Goal: Download file/media

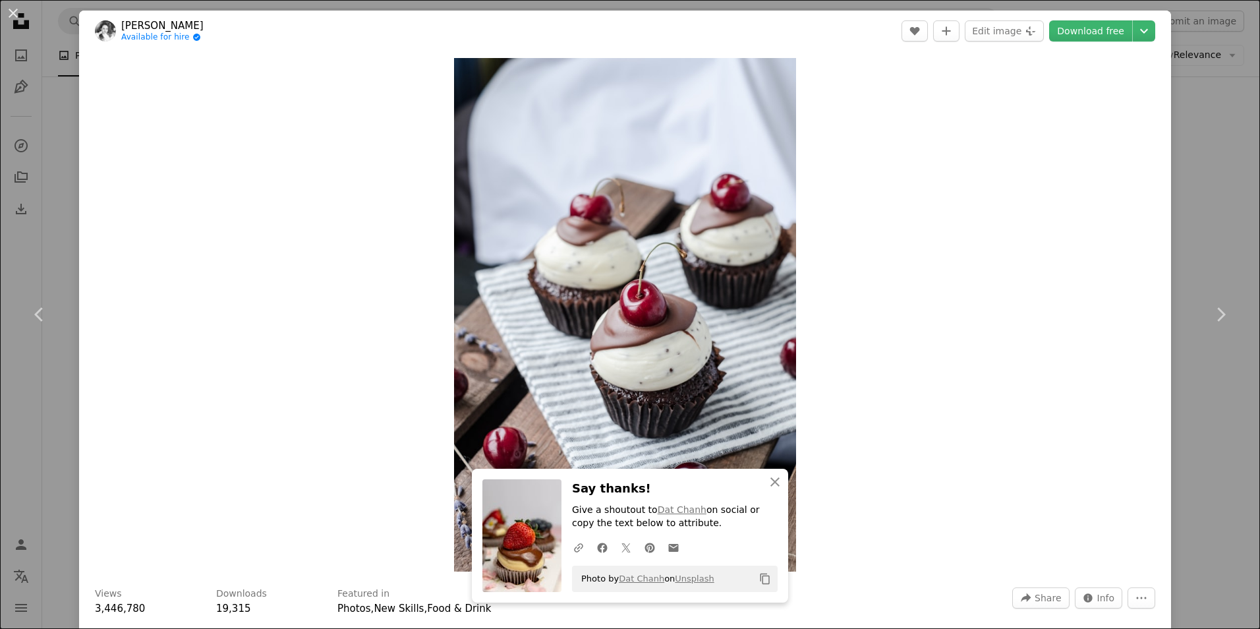
scroll to position [5208, 0]
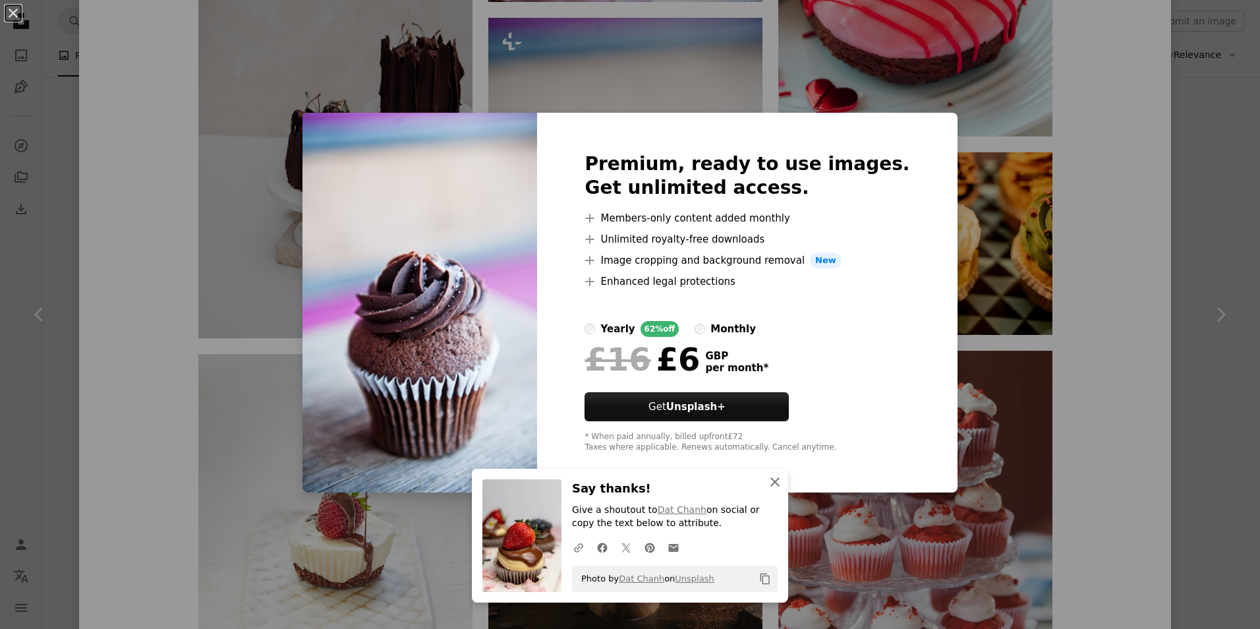
click at [771, 480] on icon "An X shape" at bounding box center [775, 482] width 16 height 16
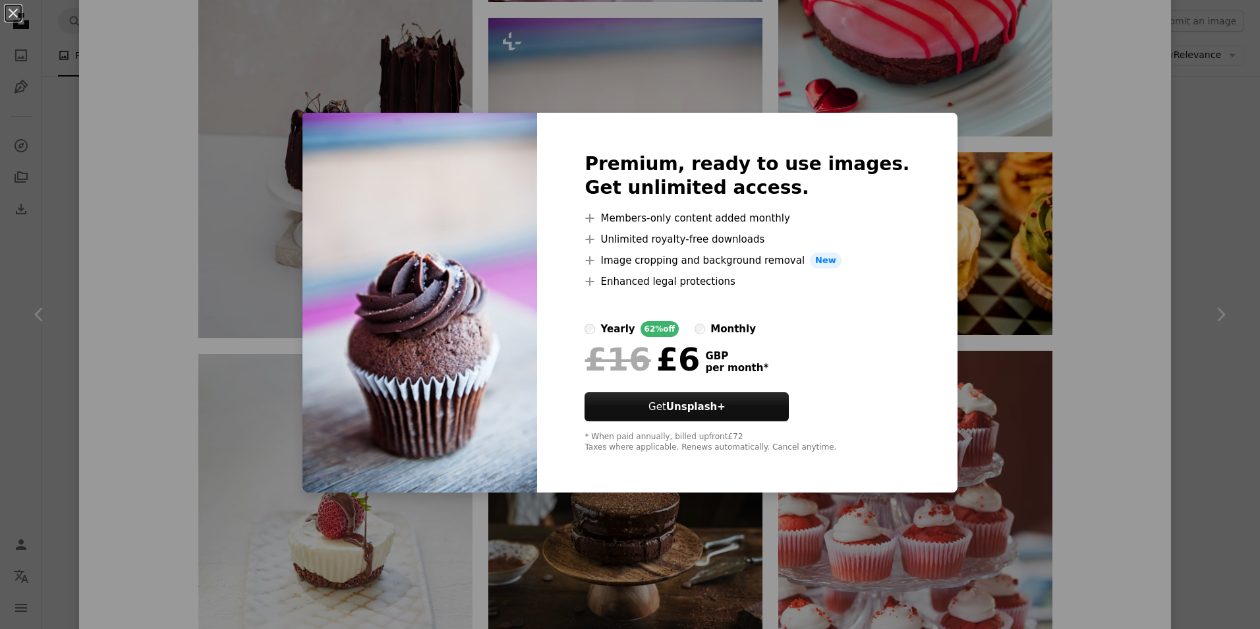
click at [519, 86] on div "An X shape Premium, ready to use images. Get unlimited access. A plus sign Memb…" at bounding box center [630, 314] width 1260 height 629
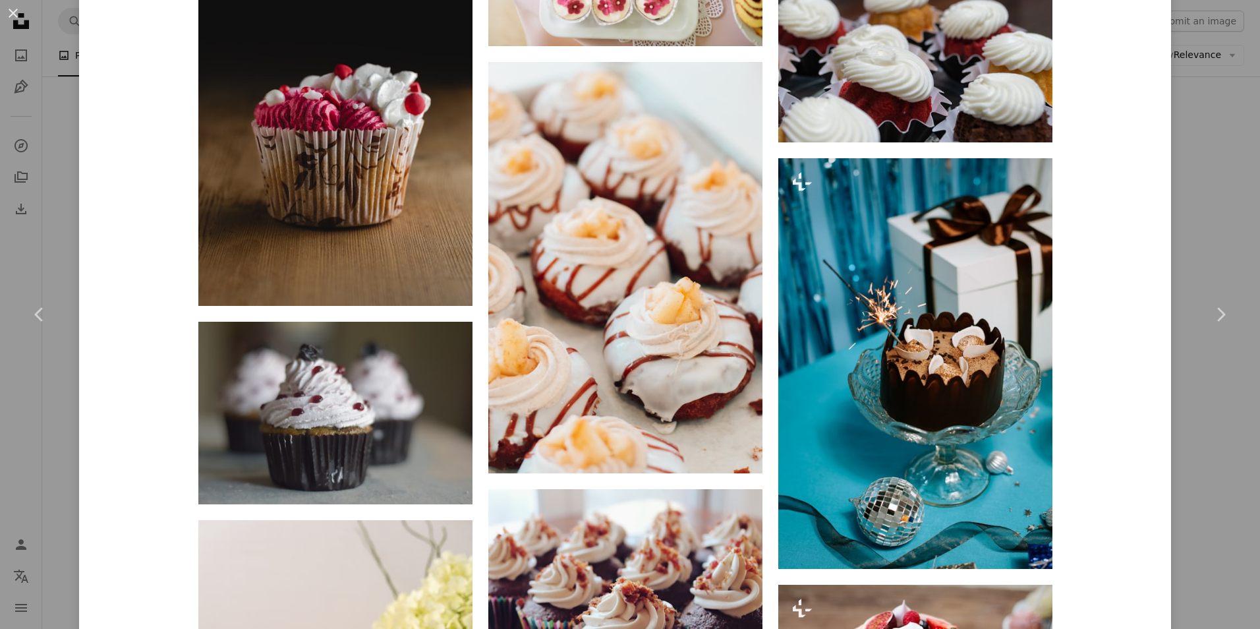
scroll to position [8562, 0]
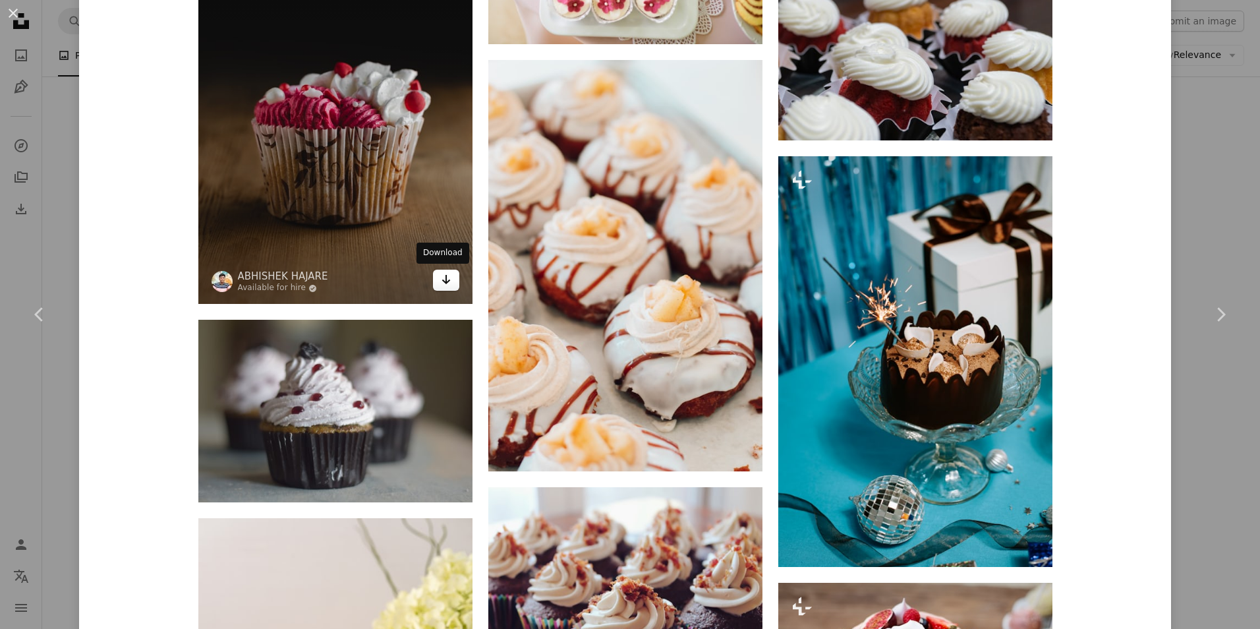
click at [444, 278] on icon "Arrow pointing down" at bounding box center [446, 280] width 11 height 16
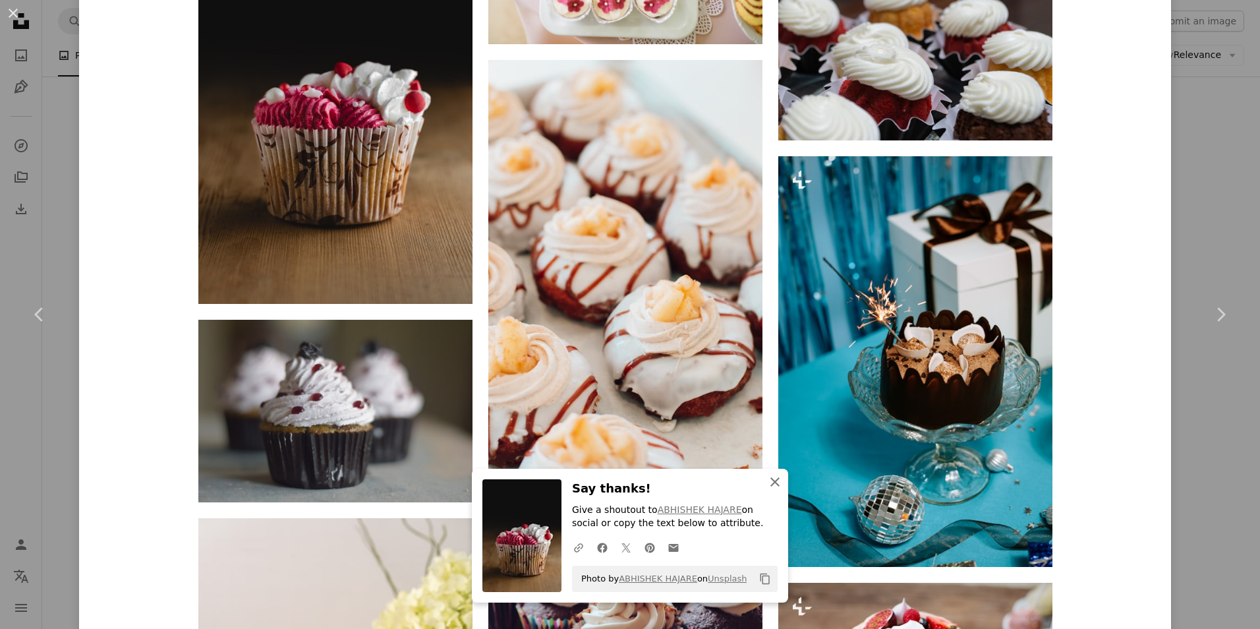
click at [771, 483] on icon "An X shape" at bounding box center [775, 482] width 16 height 16
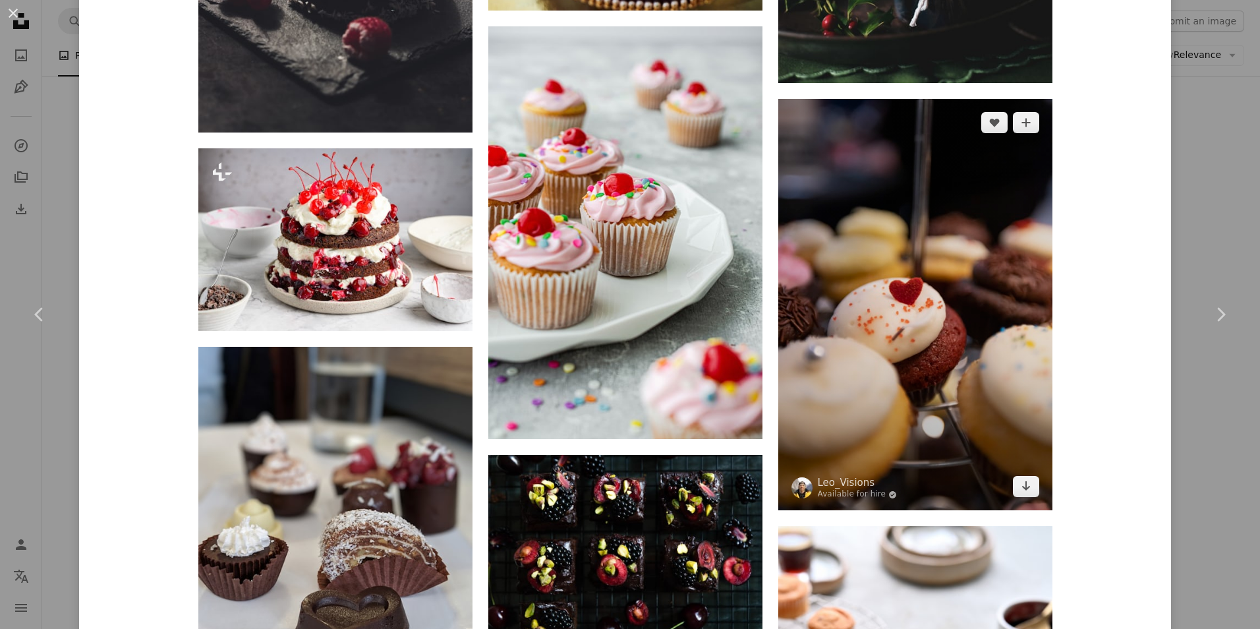
scroll to position [12245, 0]
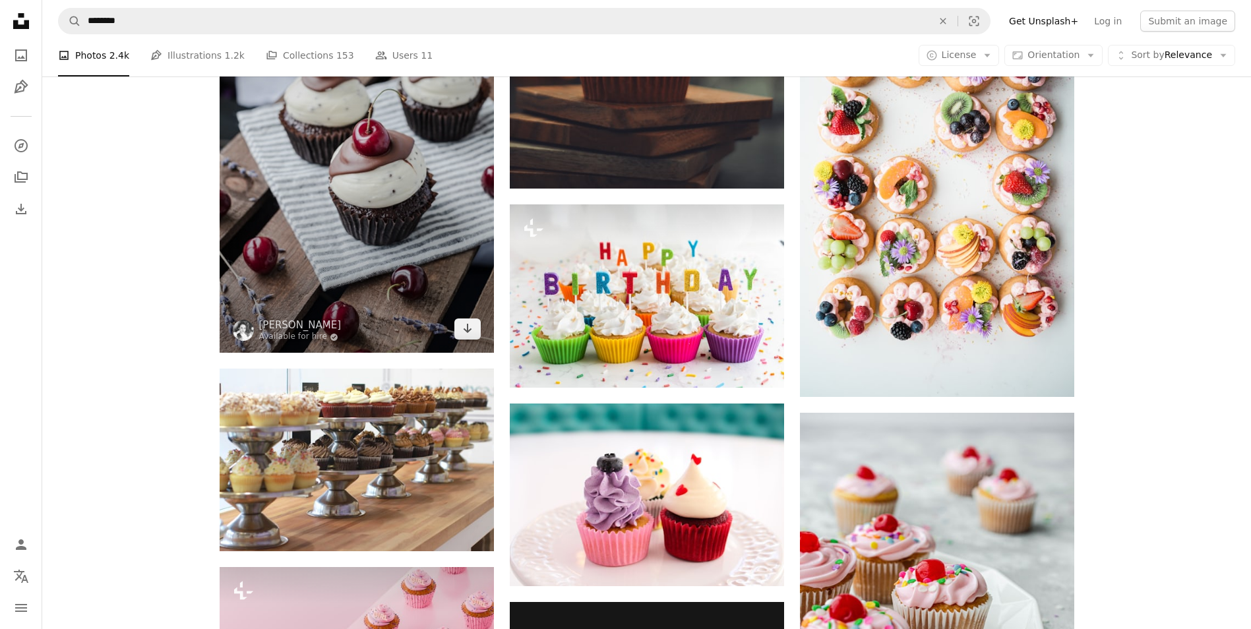
click at [408, 154] on img at bounding box center [357, 146] width 274 height 411
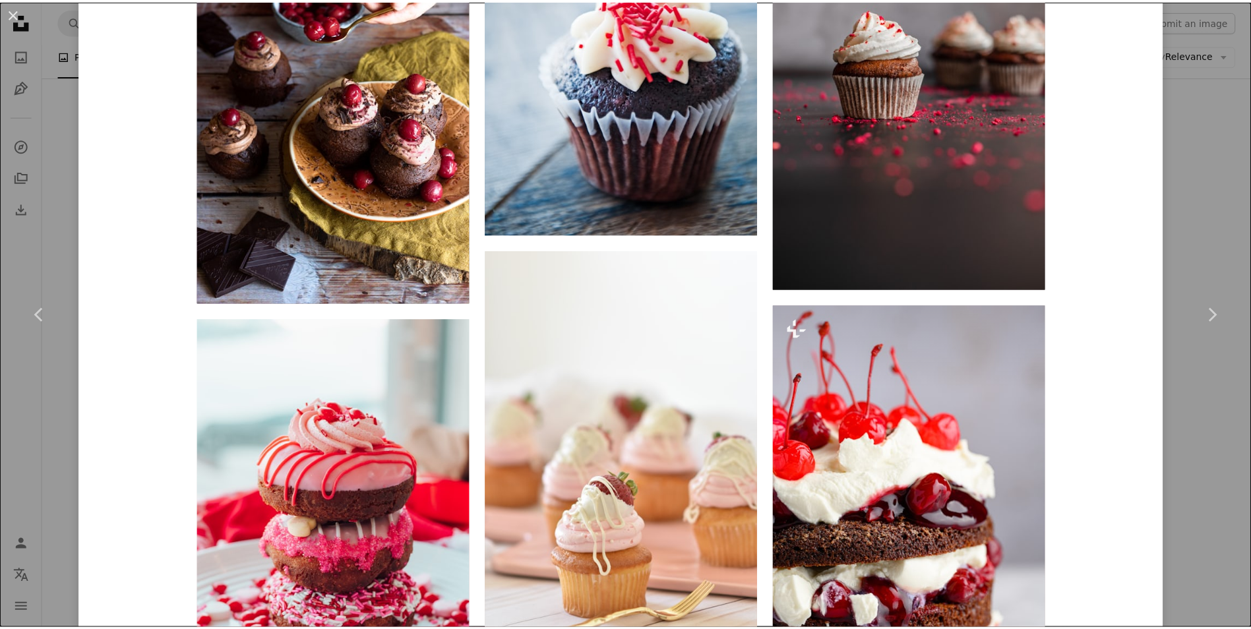
scroll to position [2044, 0]
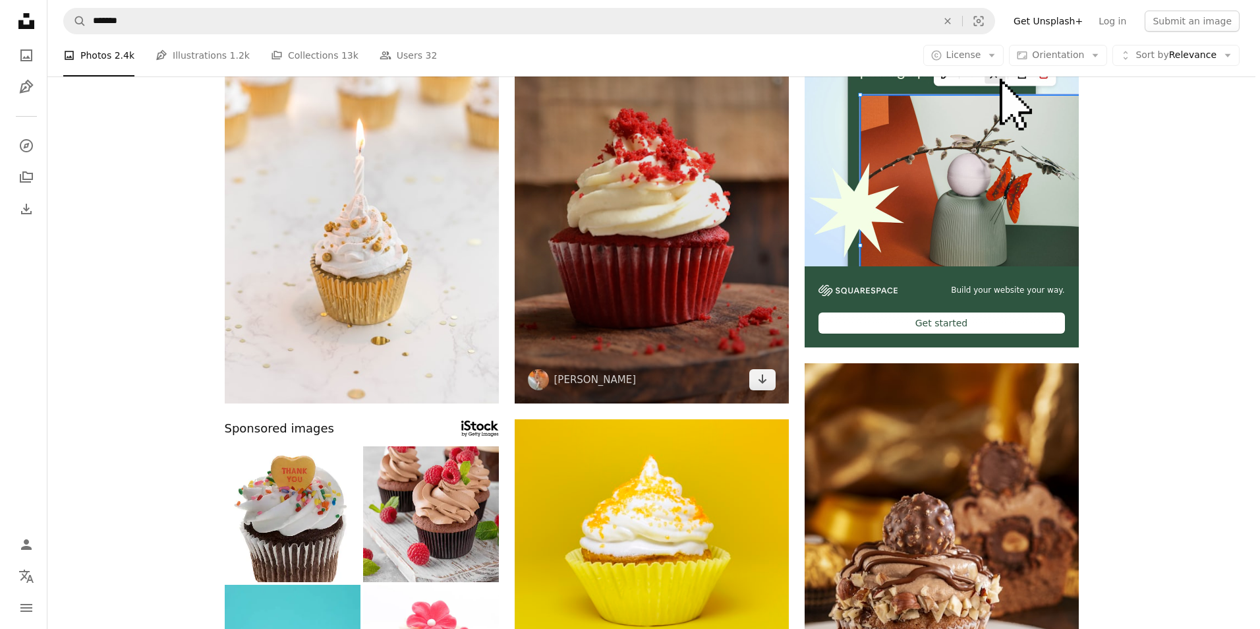
scroll to position [160, 0]
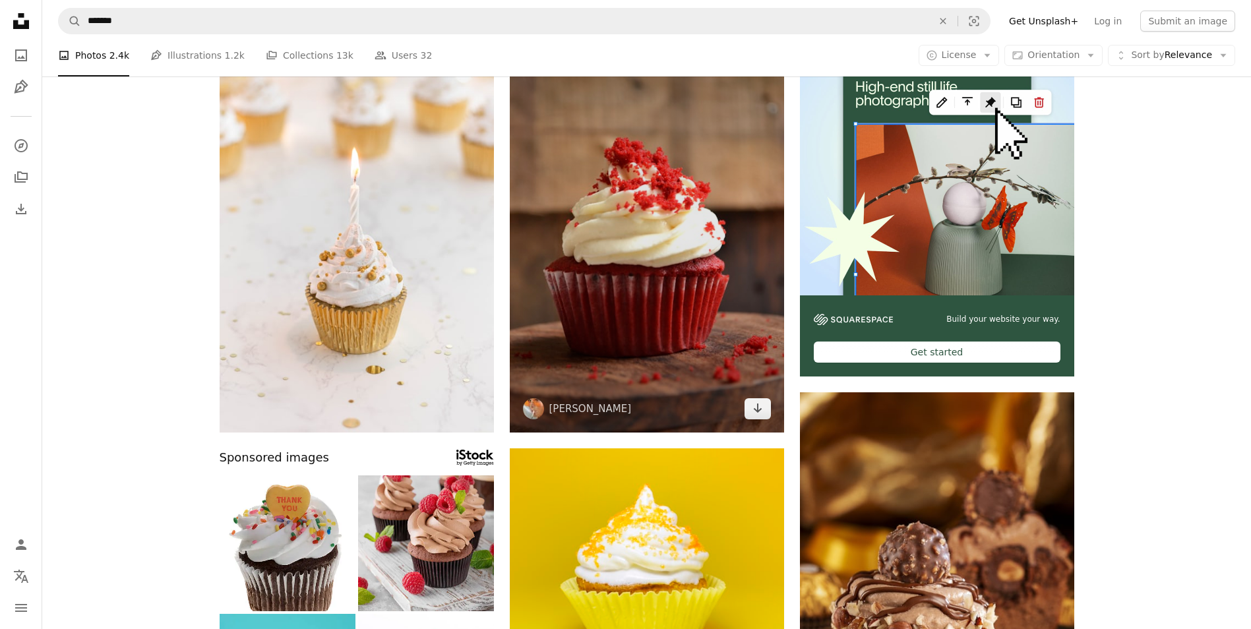
click at [608, 239] on img at bounding box center [647, 226] width 274 height 411
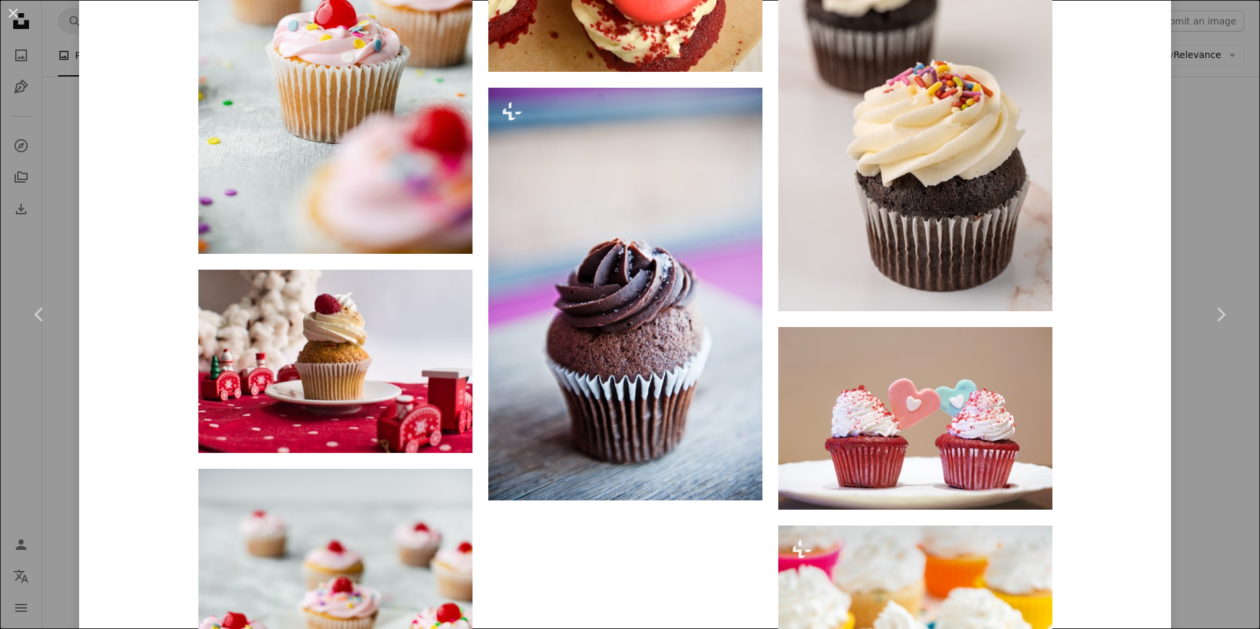
scroll to position [2769, 0]
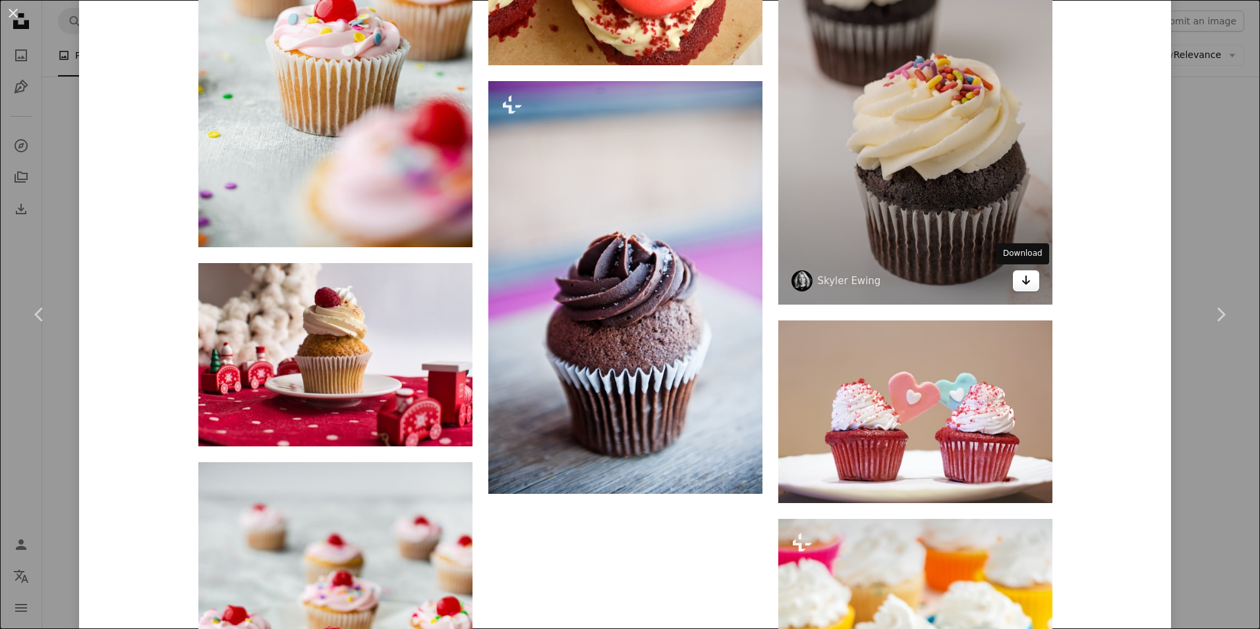
click at [1021, 281] on icon "Arrow pointing down" at bounding box center [1026, 280] width 11 height 16
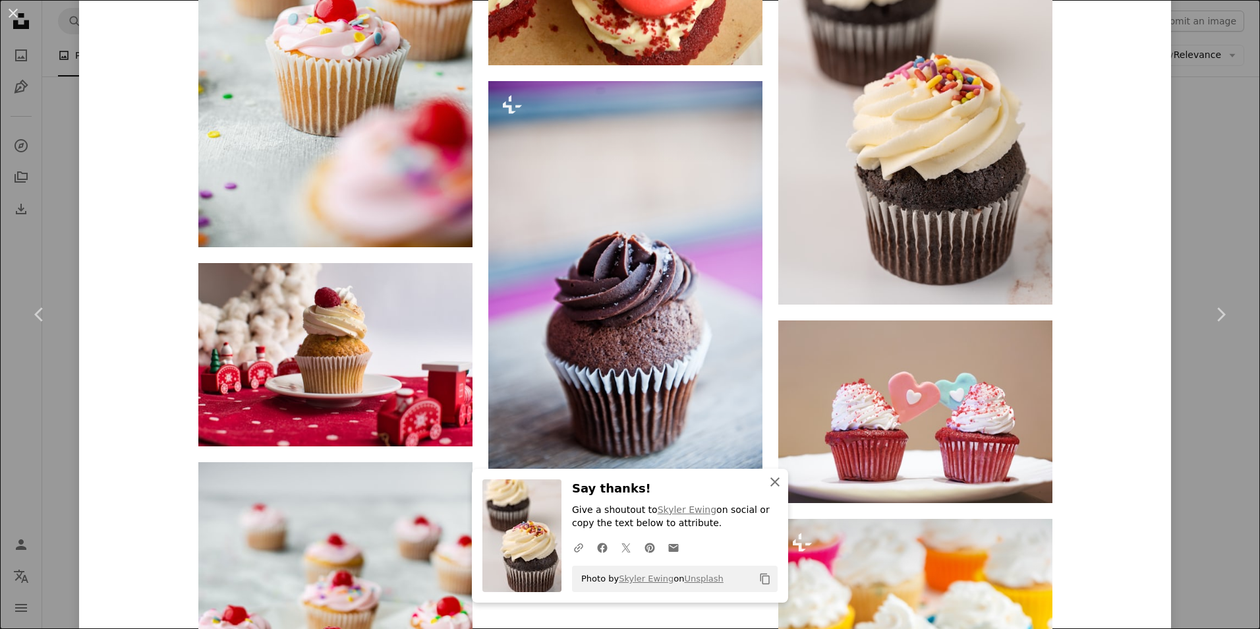
click at [770, 484] on icon "An X shape" at bounding box center [775, 482] width 16 height 16
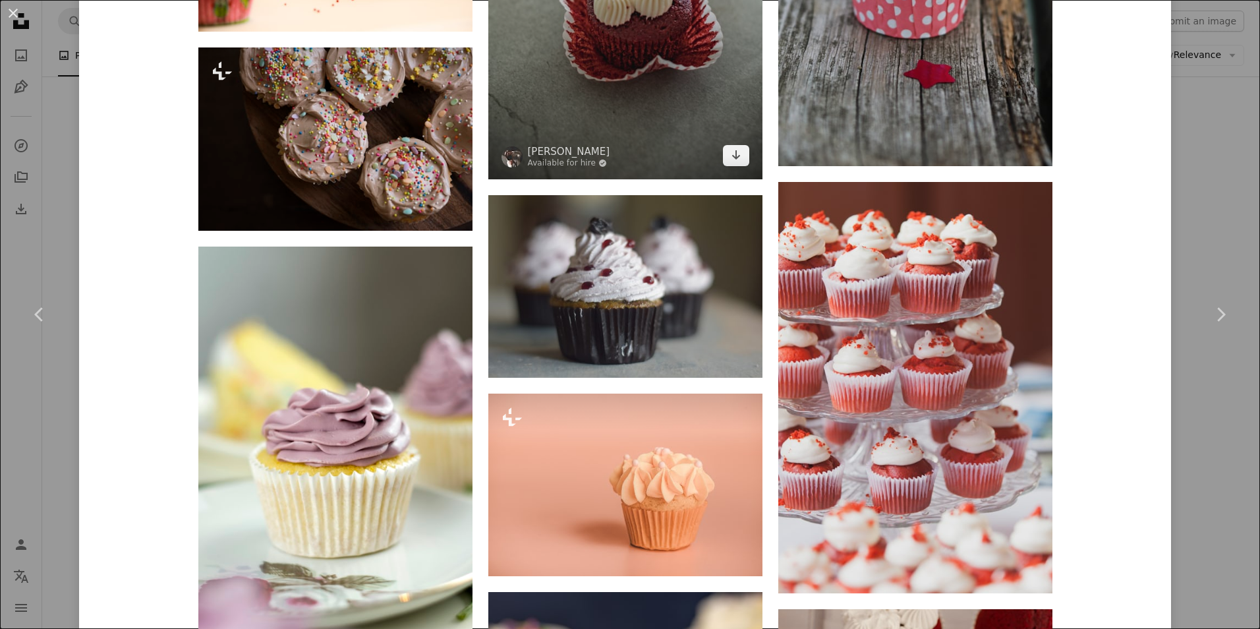
scroll to position [4615, 0]
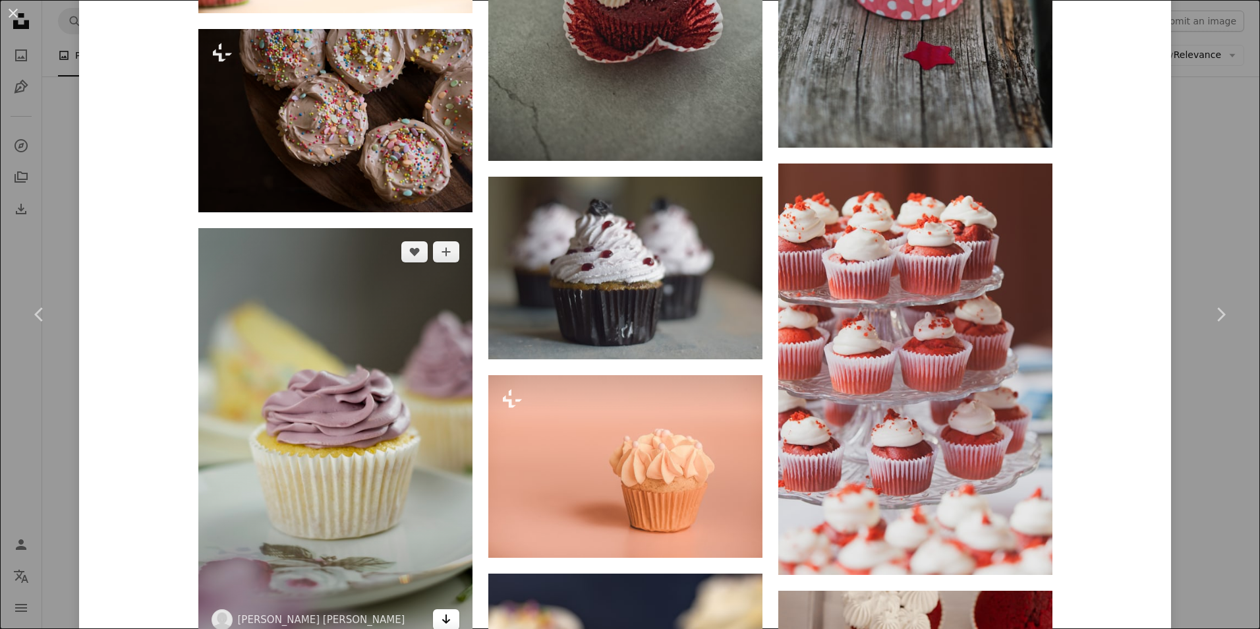
click at [434, 618] on link "Arrow pointing down" at bounding box center [446, 619] width 26 height 21
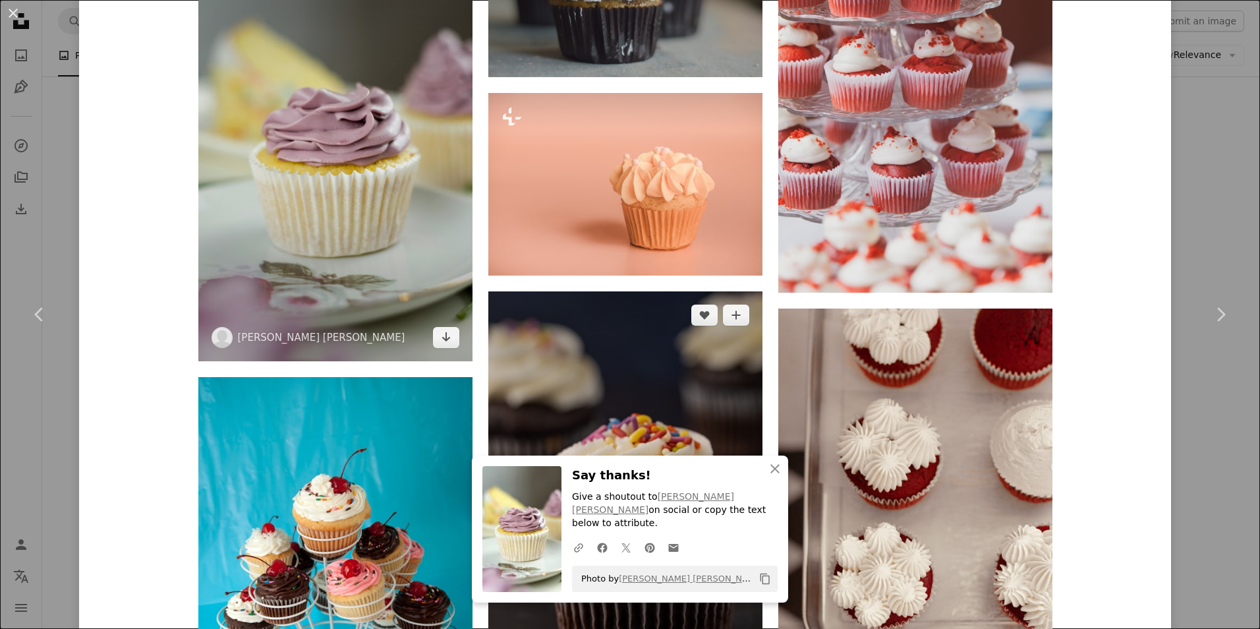
scroll to position [4944, 0]
